Goal: Communication & Community: Answer question/provide support

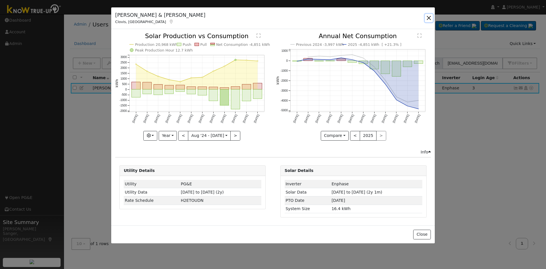
drag, startPoint x: 429, startPoint y: 16, endPoint x: 445, endPoint y: 31, distance: 22.3
click at [429, 16] on button "button" at bounding box center [429, 18] width 8 height 8
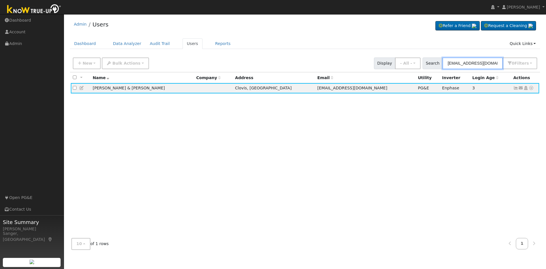
click at [482, 61] on input "[EMAIL_ADDRESS][DOMAIN_NAME]" at bounding box center [472, 63] width 60 height 12
paste input "[PERSON_NAME]"
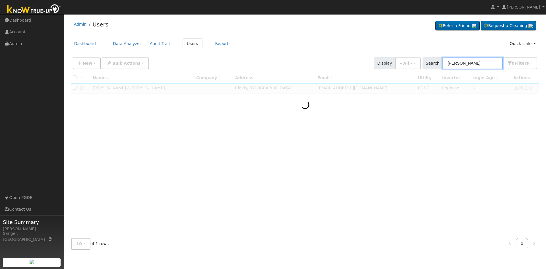
type input "[PERSON_NAME]"
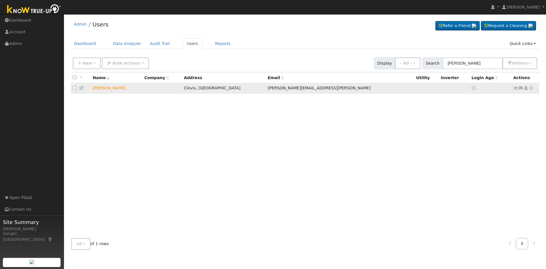
click at [521, 89] on icon at bounding box center [520, 88] width 5 height 4
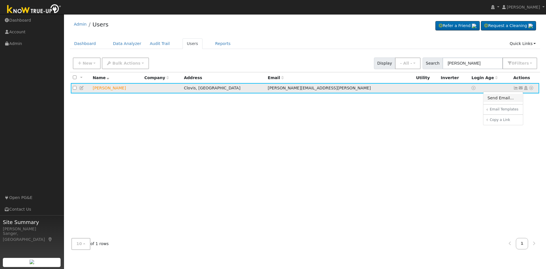
click at [505, 99] on link "Send Email..." at bounding box center [502, 98] width 39 height 8
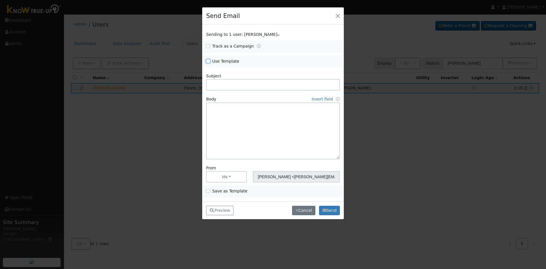
click at [208, 60] on input "Use Template" at bounding box center [208, 61] width 4 height 4
checkbox input "true"
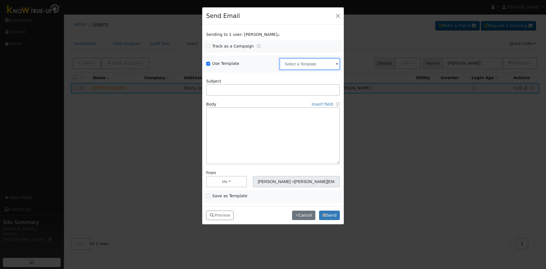
click at [303, 63] on input "text" at bounding box center [309, 63] width 60 height 11
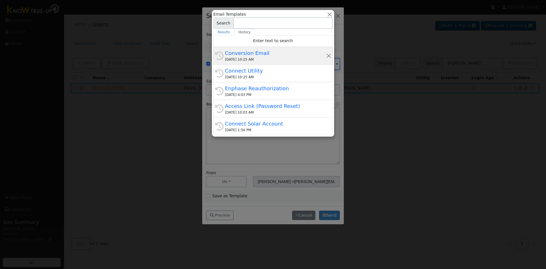
click at [265, 59] on div "[DATE] 10:25 AM" at bounding box center [275, 59] width 101 height 5
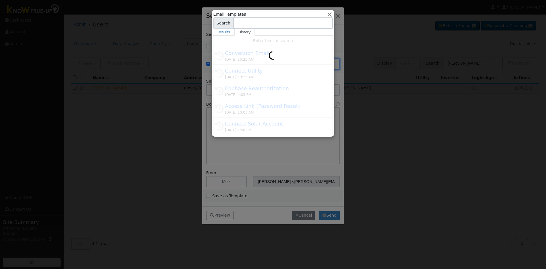
type input "Conversion Email"
type input "Connect Your Utility Account"
type textarea "Dear {user_fname}, The first step is to connect your electric utility account. …"
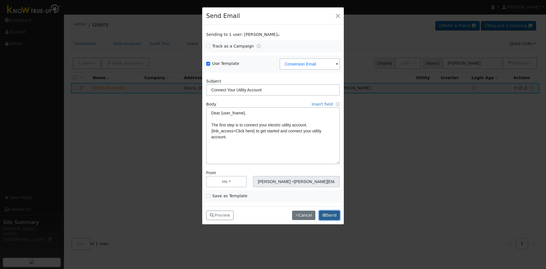
click at [327, 214] on button "Send" at bounding box center [329, 215] width 21 height 10
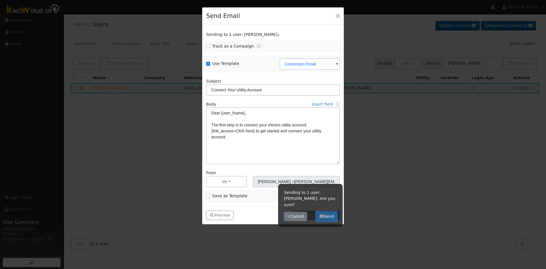
click at [325, 211] on button "Send" at bounding box center [326, 216] width 21 height 10
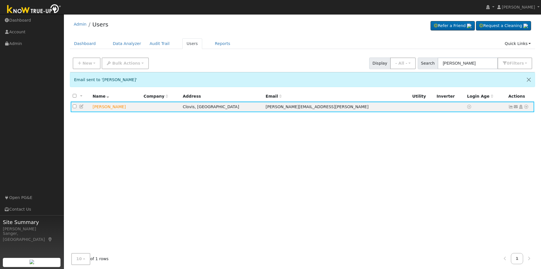
click at [330, 213] on div "User Profile First name Last name Email Email Notifications No Emails No Emails…" at bounding box center [302, 144] width 477 height 261
